Goal: Task Accomplishment & Management: Use online tool/utility

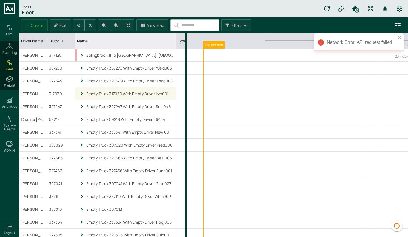
scroll to position [0, 172]
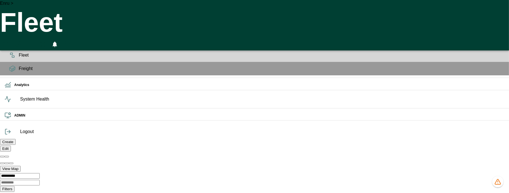
click at [6, 47] on div "Planning" at bounding box center [254, 41] width 509 height 13
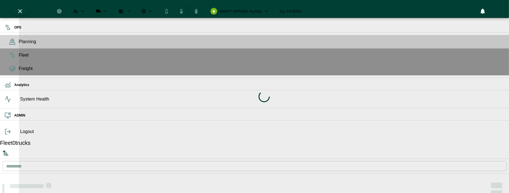
click at [230, 7] on div "Loading indicator" at bounding box center [264, 96] width 490 height 193
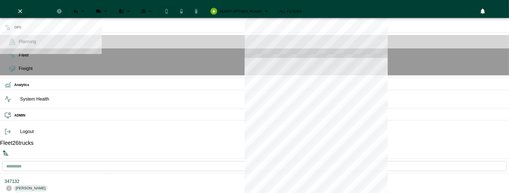
scroll to position [190, 104]
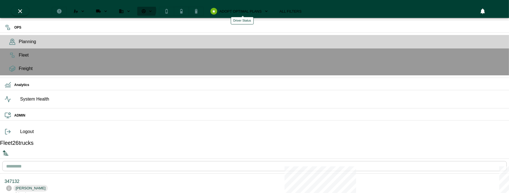
click at [146, 9] on icon "Driver Status" at bounding box center [144, 11] width 4 height 4
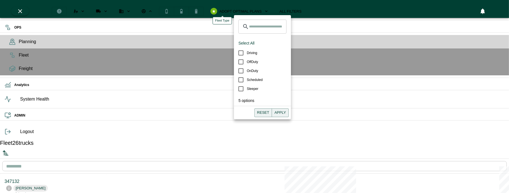
click at [135, 9] on button "Fleet Type" at bounding box center [124, 11] width 21 height 9
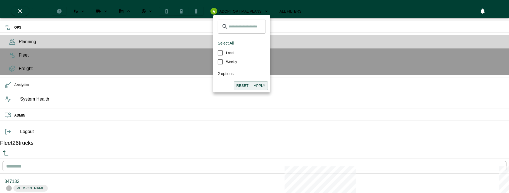
click at [108, 10] on icon "Run Plan Loads" at bounding box center [105, 11] width 5 height 5
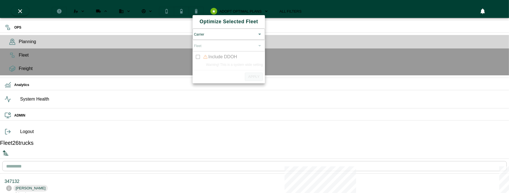
click at [218, 38] on body "OPS Planning Fleet Freight Analytics System Health ADMIN Logout Fleet 26 trucks…" at bounding box center [254, 183] width 509 height 366
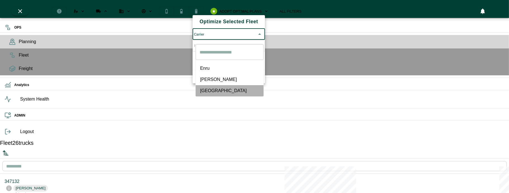
click at [212, 85] on li "Salem" at bounding box center [230, 90] width 68 height 11
type input "*****"
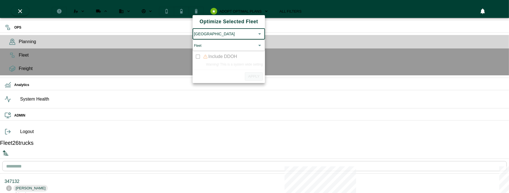
click at [210, 55] on body "OPS Planning Fleet Freight Analytics System Health ADMIN Logout Fleet 26 trucks…" at bounding box center [254, 183] width 509 height 366
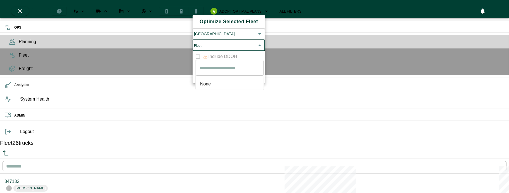
click at [203, 86] on li "None" at bounding box center [230, 83] width 68 height 11
type input "****"
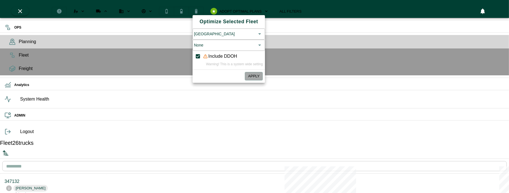
click at [252, 81] on button "Apply" at bounding box center [254, 76] width 18 height 9
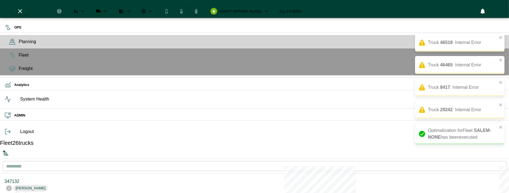
scroll to position [2, 2]
click at [458, 67] on div "Truck 46465 : Internal Error" at bounding box center [454, 65] width 53 height 7
click at [485, 10] on icon "button" at bounding box center [483, 12] width 4 height 6
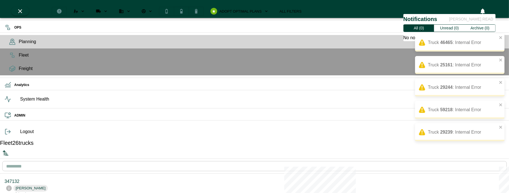
click at [112, 7] on button "Run Plan Loads" at bounding box center [101, 11] width 21 height 9
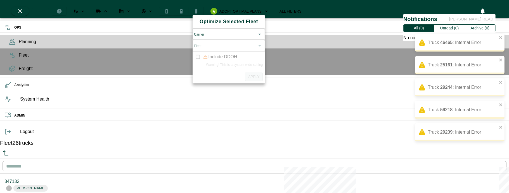
click at [209, 35] on body "Truck 46465 : Internal Error Truck 25161 : Internal Error Truck 29244 : Interna…" at bounding box center [254, 183] width 509 height 366
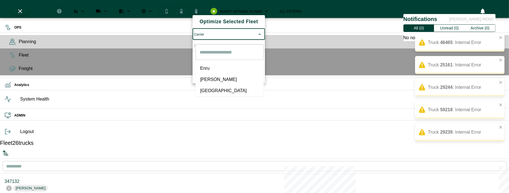
click at [204, 89] on span "Salem" at bounding box center [229, 90] width 59 height 7
type input "*****"
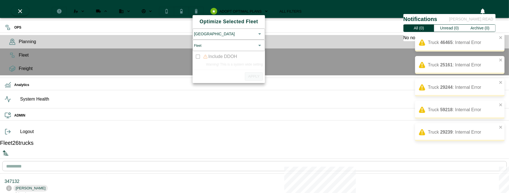
click at [219, 46] on div "Fleet ​" at bounding box center [229, 45] width 72 height 11
click at [220, 52] on body "Truck 46465 : Internal Error Truck 25161 : Internal Error Truck 29244 : Interna…" at bounding box center [254, 183] width 509 height 366
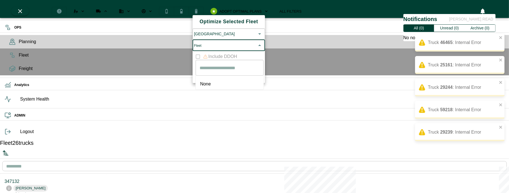
click at [208, 79] on li "None" at bounding box center [230, 83] width 68 height 11
type input "****"
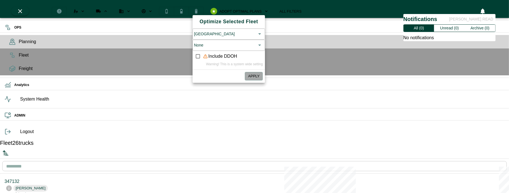
click at [251, 81] on button "Apply" at bounding box center [254, 76] width 18 height 9
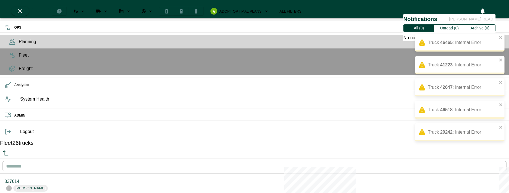
click at [112, 7] on button "Run Plan Loads" at bounding box center [101, 11] width 21 height 9
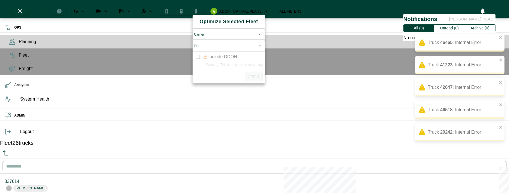
click at [207, 30] on div "Carrier ​" at bounding box center [229, 34] width 72 height 11
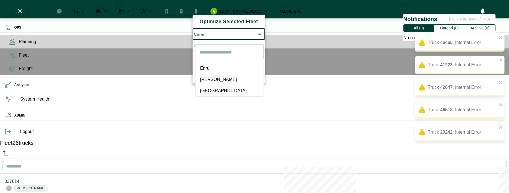
click at [208, 35] on body "Truck 46465 : Internal Error Truck 41223 : Internal Error Truck 42647 : Interna…" at bounding box center [254, 183] width 509 height 366
click at [204, 85] on li "Salem" at bounding box center [230, 90] width 68 height 11
type input "*****"
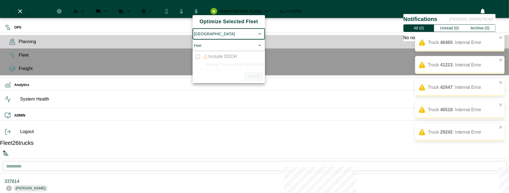
click at [225, 55] on body "Truck 46465 : Internal Error Truck 41223 : Internal Error Truck 42647 : Interna…" at bounding box center [254, 183] width 509 height 366
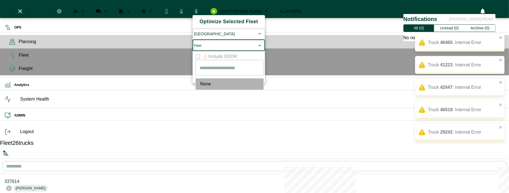
click at [211, 81] on span "None" at bounding box center [229, 84] width 59 height 7
type input "****"
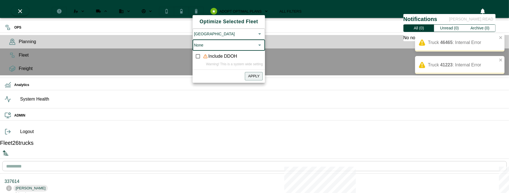
click at [262, 81] on button "Apply" at bounding box center [254, 76] width 18 height 9
